Goal: Information Seeking & Learning: Understand process/instructions

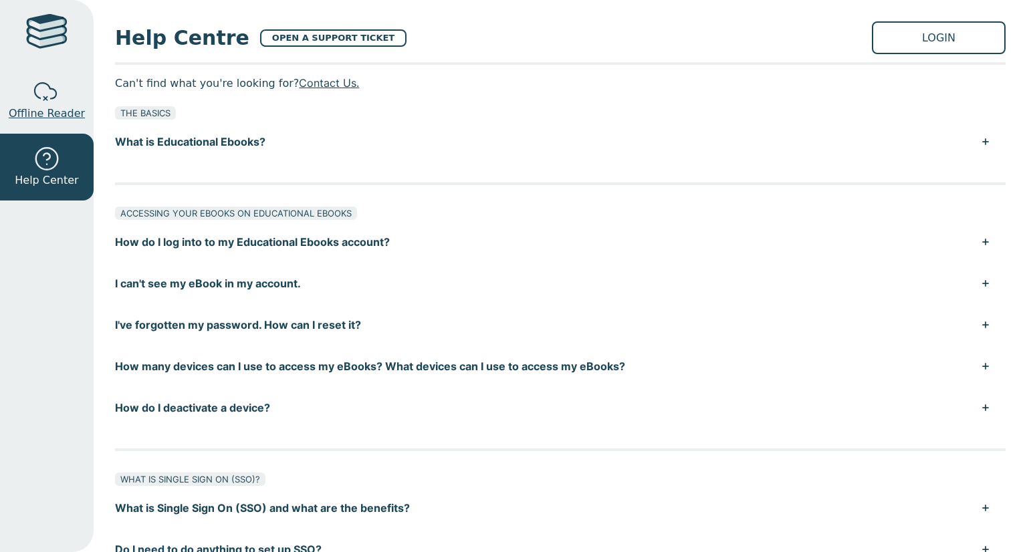
click at [44, 112] on span "Offline Reader" at bounding box center [47, 114] width 76 height 16
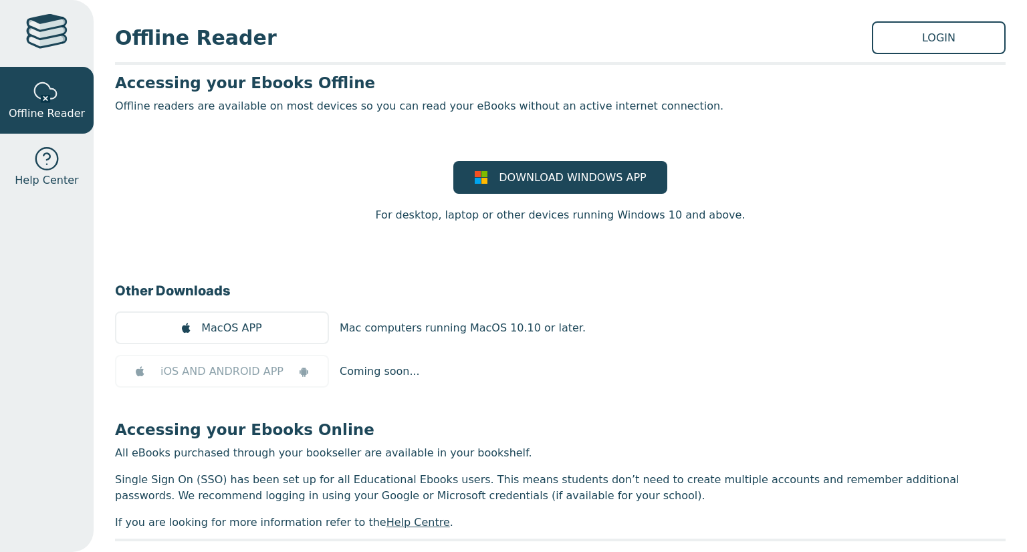
click at [55, 59] on link at bounding box center [47, 33] width 94 height 67
click at [39, 29] on div at bounding box center [46, 33] width 41 height 39
click at [52, 146] on div at bounding box center [46, 159] width 27 height 27
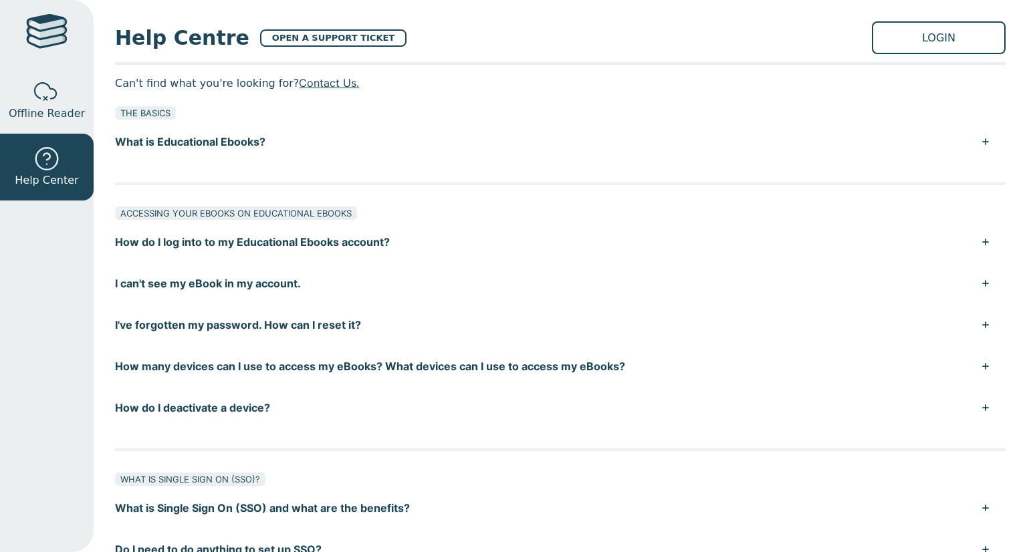
click at [249, 250] on button "How do I log into to my Educational Ebooks account?" at bounding box center [560, 241] width 890 height 41
